Goal: Task Accomplishment & Management: Use online tool/utility

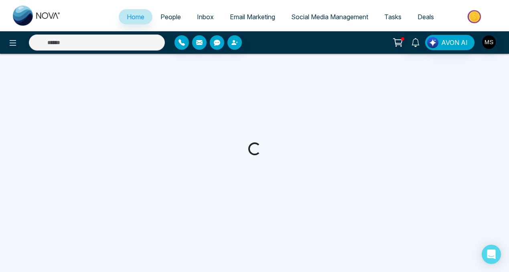
select select "*"
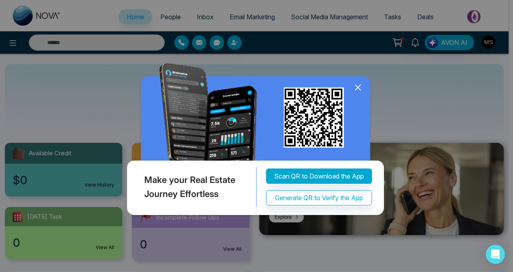
click at [357, 88] on icon at bounding box center [357, 87] width 5 height 5
